Goal: Task Accomplishment & Management: Manage account settings

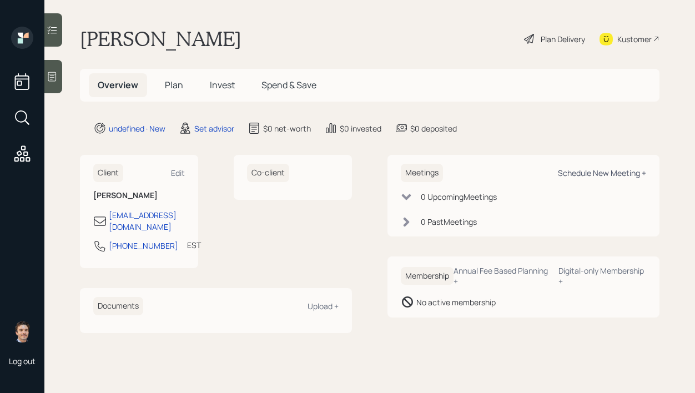
click at [587, 175] on div "Schedule New Meeting +" at bounding box center [602, 173] width 88 height 11
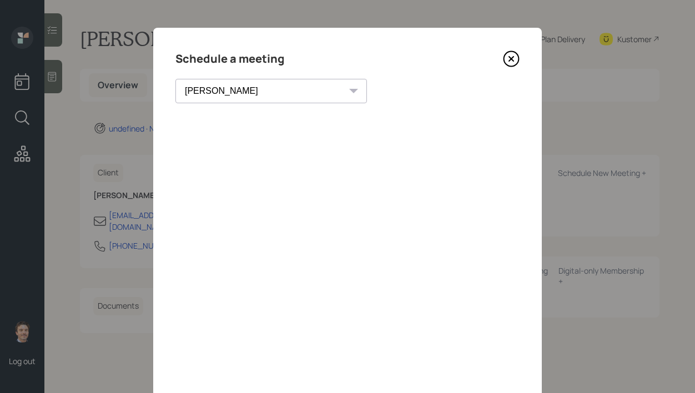
click at [246, 92] on select "[PERSON_NAME] [PERSON_NAME] [PERSON_NAME] [PERSON_NAME] [PERSON_NAME] [PERSON_N…" at bounding box center [272, 91] width 192 height 24
select select "bffa7908-1b2a-4c79-9bb6-f0ec9aed22d3"
click at [176, 79] on select "[PERSON_NAME] [PERSON_NAME] [PERSON_NAME] [PERSON_NAME] [PERSON_NAME] [PERSON_N…" at bounding box center [272, 91] width 192 height 24
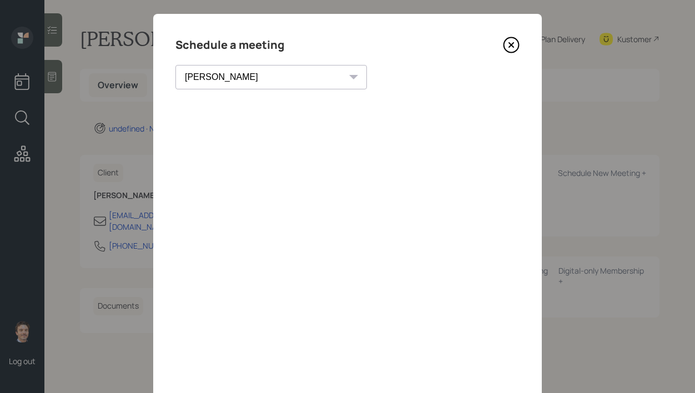
scroll to position [12, 0]
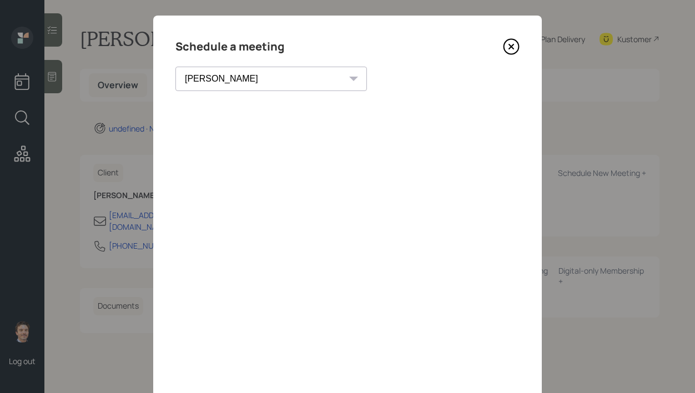
click at [514, 44] on icon at bounding box center [511, 46] width 4 height 4
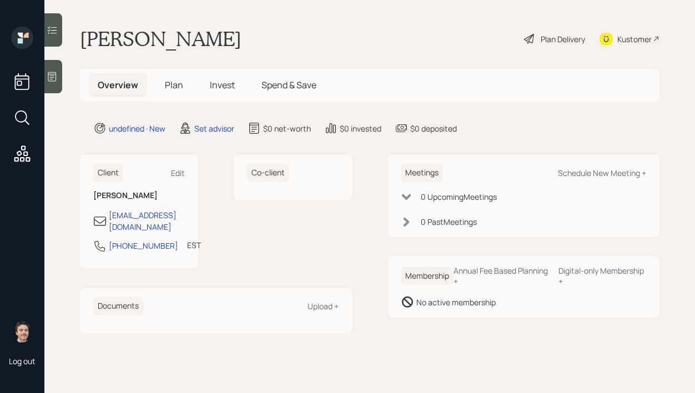
click at [66, 80] on main "[PERSON_NAME] Plan Delivery Kustomer Overview Plan Invest Spend & Save undefine…" at bounding box center [369, 196] width 651 height 393
click at [53, 79] on icon at bounding box center [52, 76] width 11 height 11
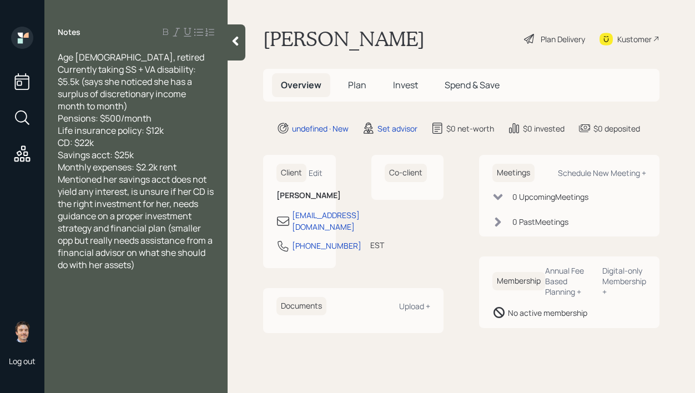
click at [183, 170] on div "Monthly expenses: $2.2k rent" at bounding box center [136, 167] width 157 height 12
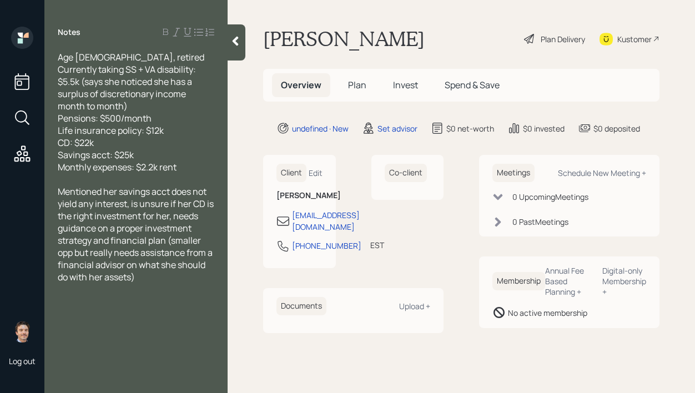
click at [244, 36] on div at bounding box center [237, 42] width 18 height 36
